Goal: Navigation & Orientation: Understand site structure

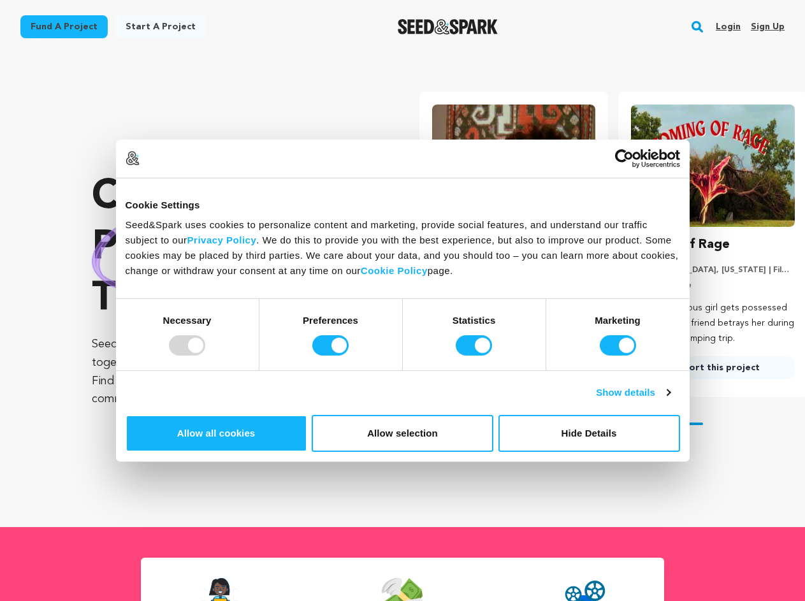
scroll to position [0, 210]
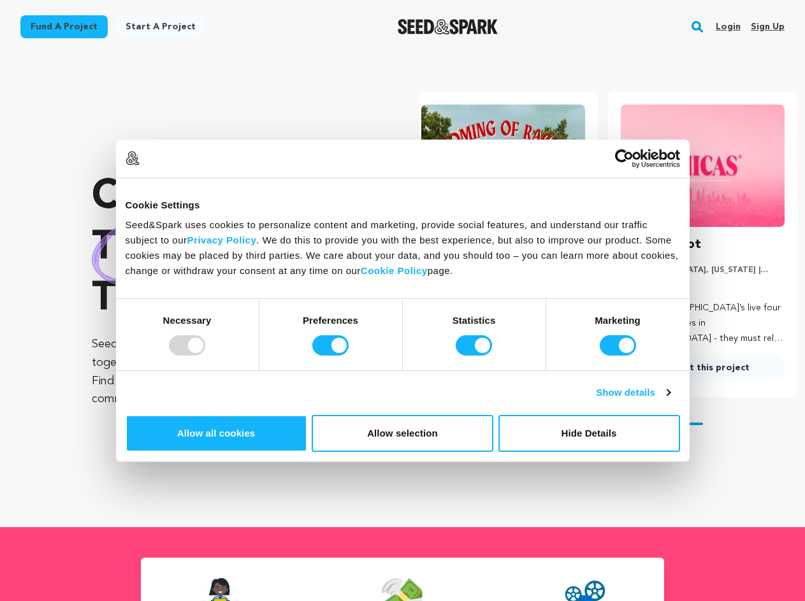
click at [205, 356] on div at bounding box center [187, 345] width 36 height 20
click at [349, 356] on input "Preferences" at bounding box center [330, 345] width 36 height 20
checkbox input "false"
click at [475, 356] on input "Statistics" at bounding box center [474, 345] width 36 height 20
checkbox input "false"
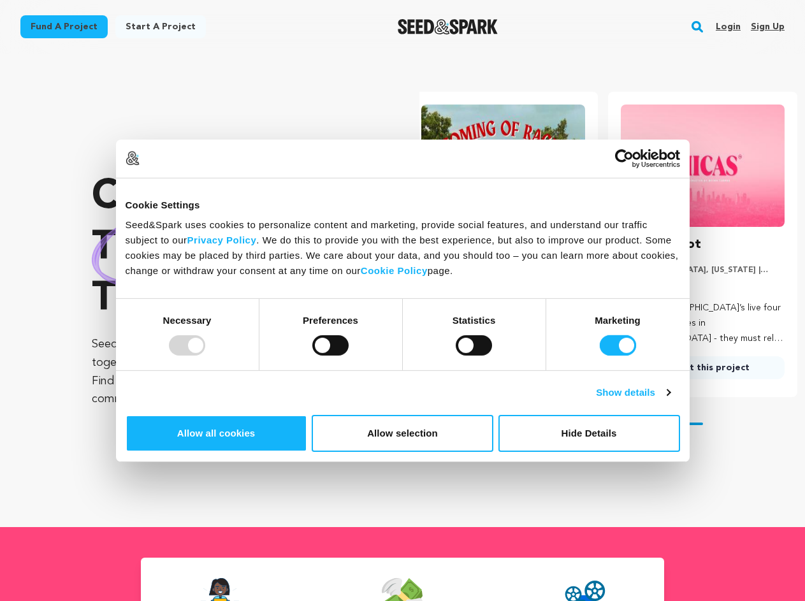
click at [600, 356] on input "Marketing" at bounding box center [618, 345] width 36 height 20
checkbox input "false"
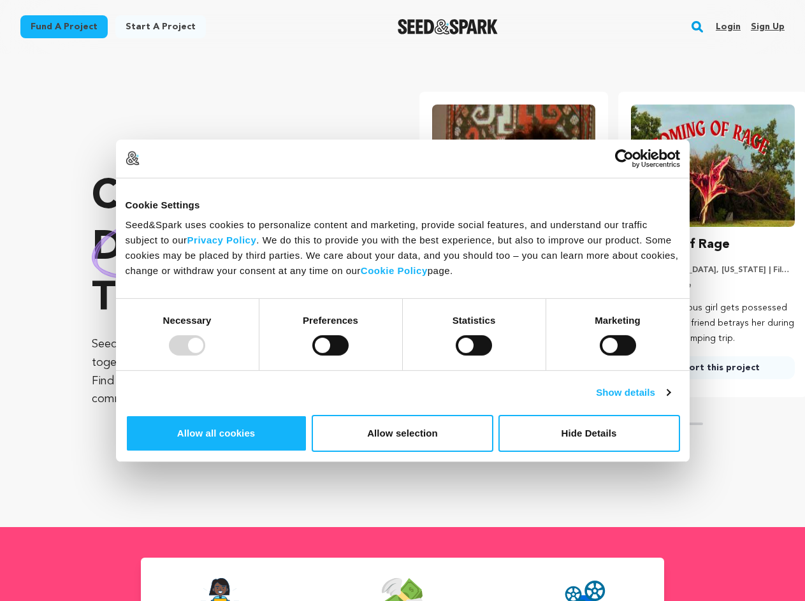
click at [670, 400] on link "Show details" at bounding box center [633, 392] width 74 height 15
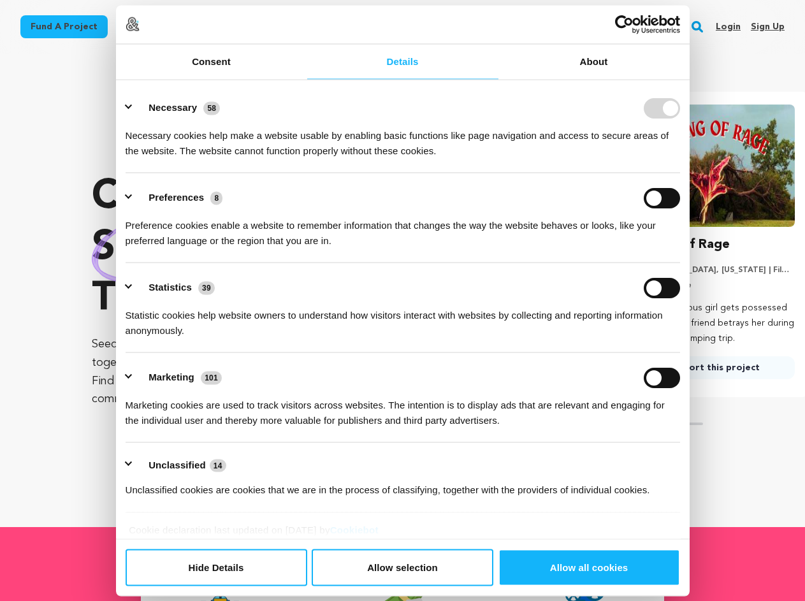
click at [704, 476] on div "Crowdfunding stories that matter . Seed&Spark is where creators and audiences w…" at bounding box center [448, 290] width 713 height 423
click at [704, 518] on section "Crowdfunding stories that matter . Seed&Spark is where creators and audiences w…" at bounding box center [448, 291] width 713 height 474
click at [700, 27] on rect "button" at bounding box center [697, 26] width 15 height 15
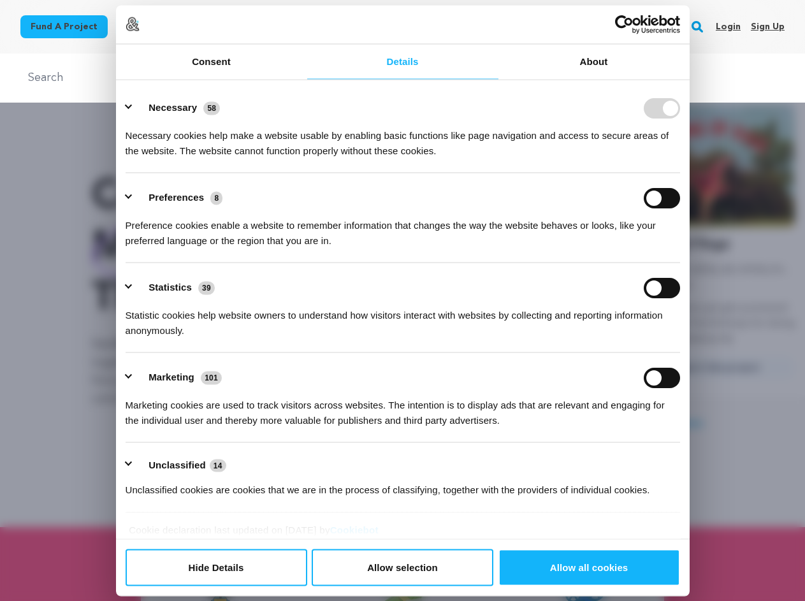
scroll to position [0, 210]
